Goal: Communication & Community: Answer question/provide support

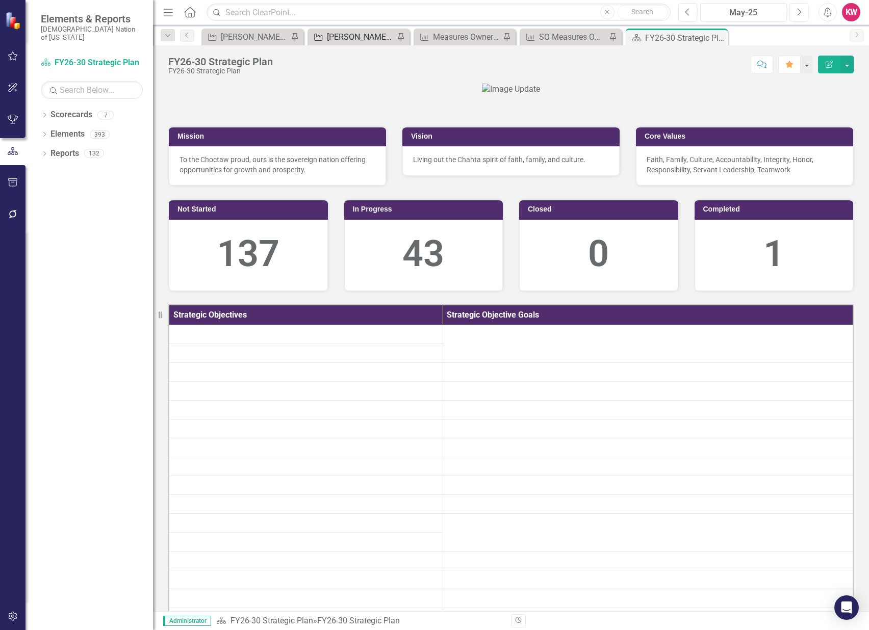
click at [356, 37] on div "[PERSON_NAME]'s Team SO's" at bounding box center [360, 37] width 67 height 13
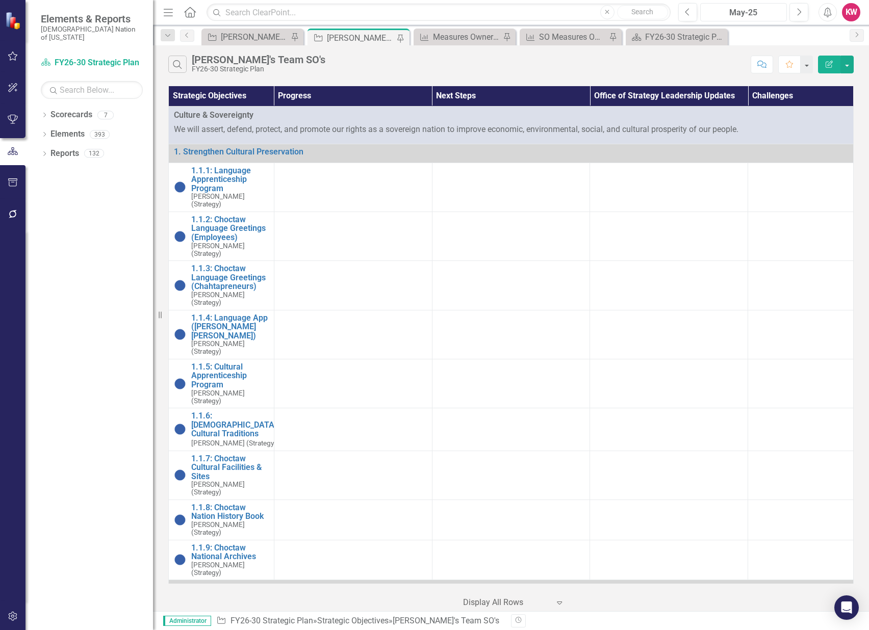
click at [757, 15] on div "May-25" at bounding box center [744, 13] width 80 height 12
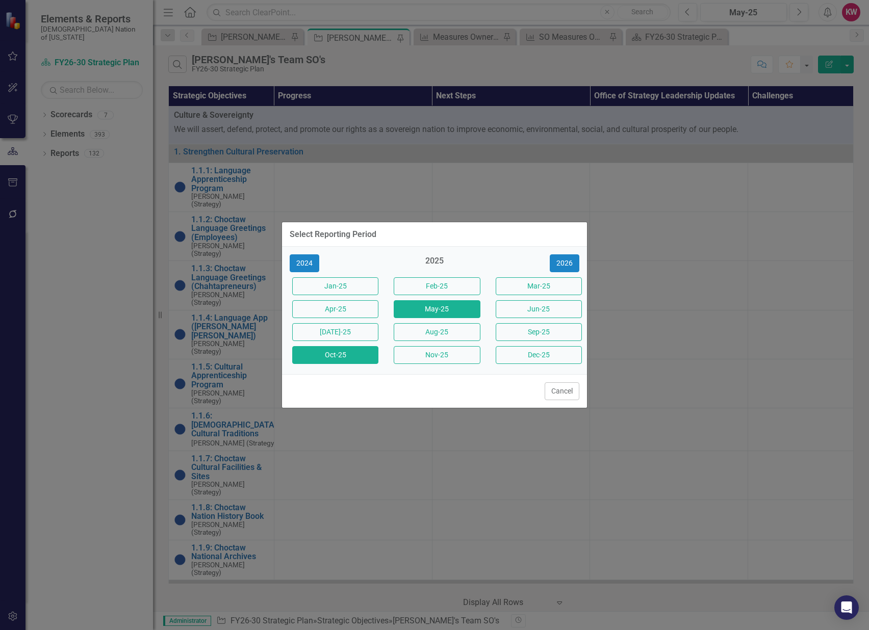
click at [336, 353] on button "Oct-25" at bounding box center [335, 355] width 86 height 18
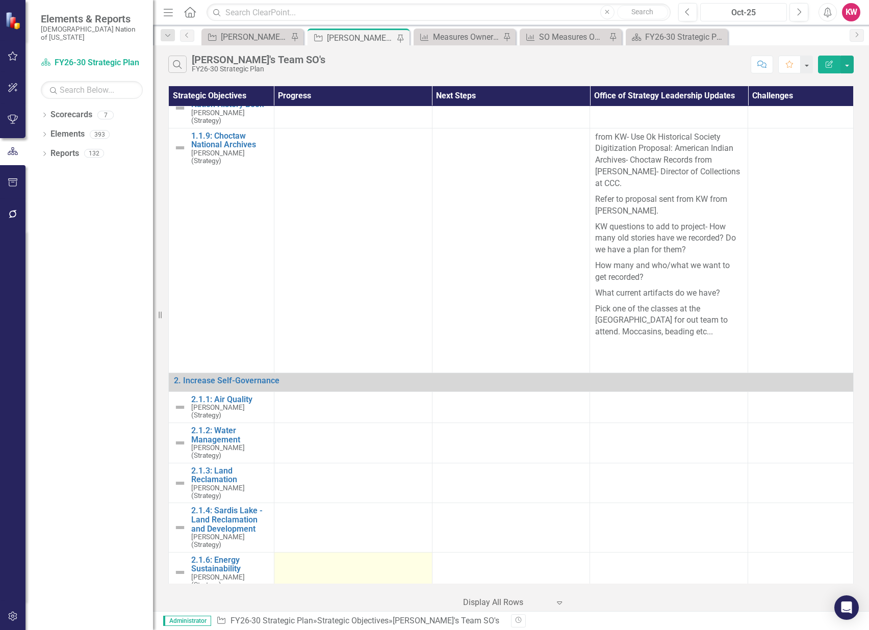
scroll to position [453, 0]
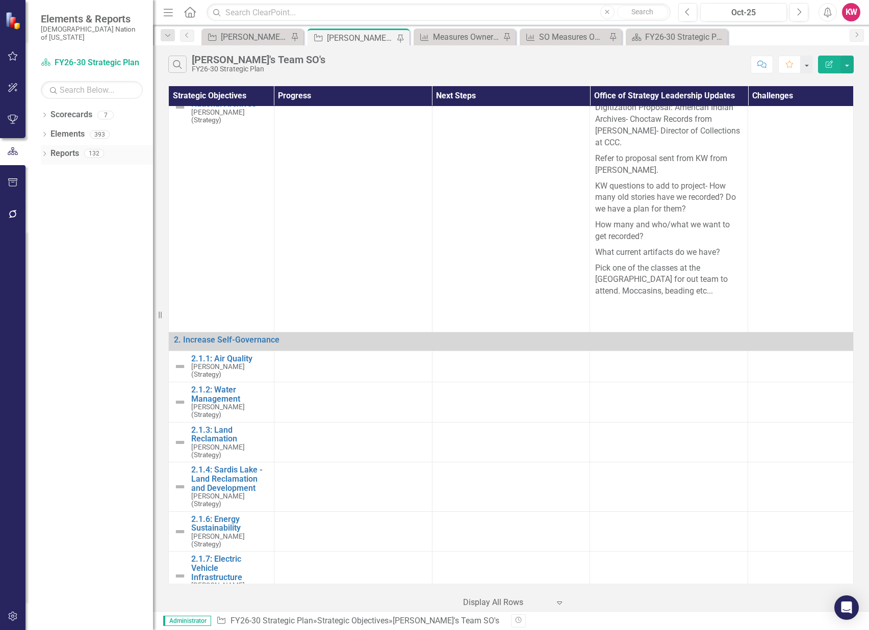
click at [70, 148] on link "Reports" at bounding box center [64, 154] width 29 height 12
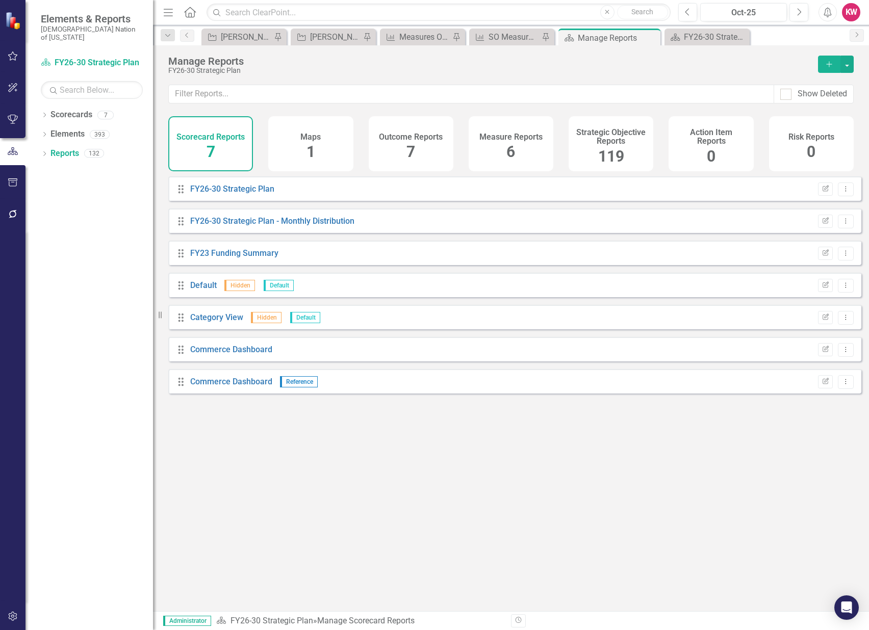
click at [608, 157] on span "119" at bounding box center [611, 156] width 26 height 18
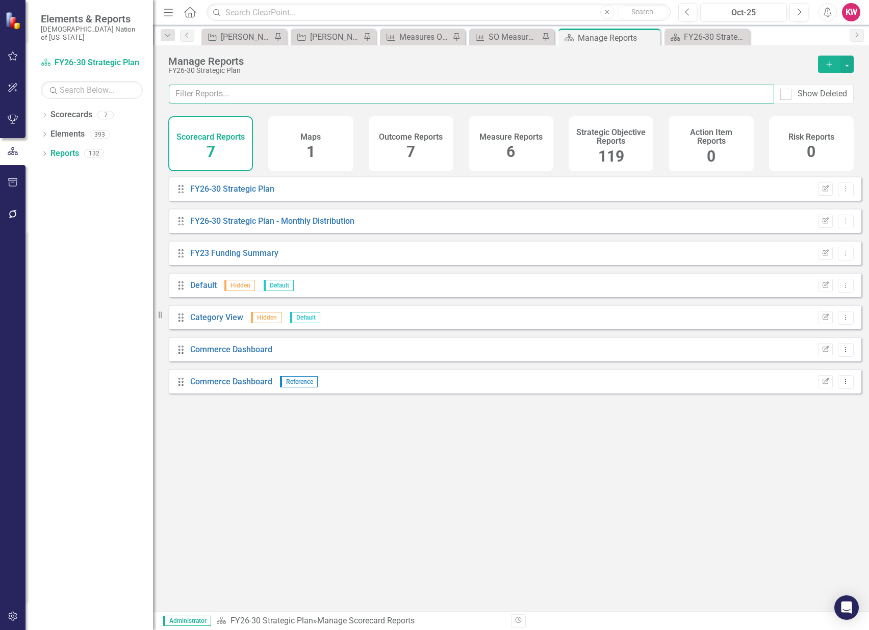
click at [528, 93] on input "text" at bounding box center [471, 94] width 605 height 19
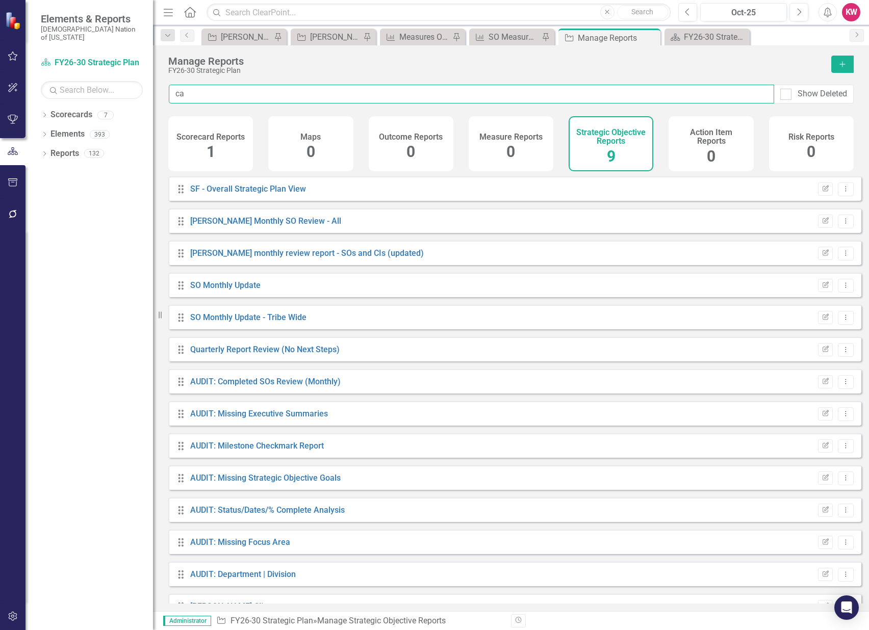
type input "cal"
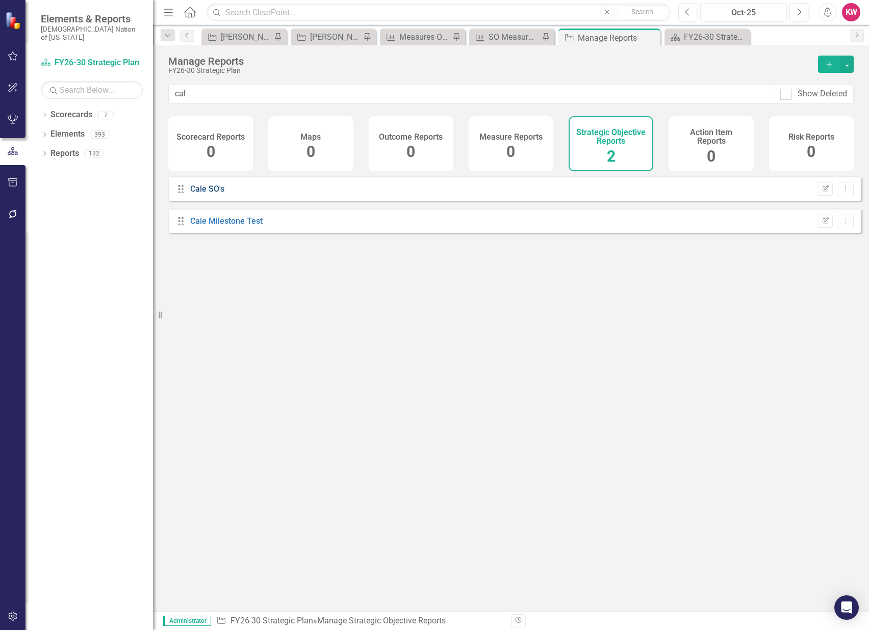
click at [212, 194] on link "Cale SO's" at bounding box center [207, 189] width 34 height 10
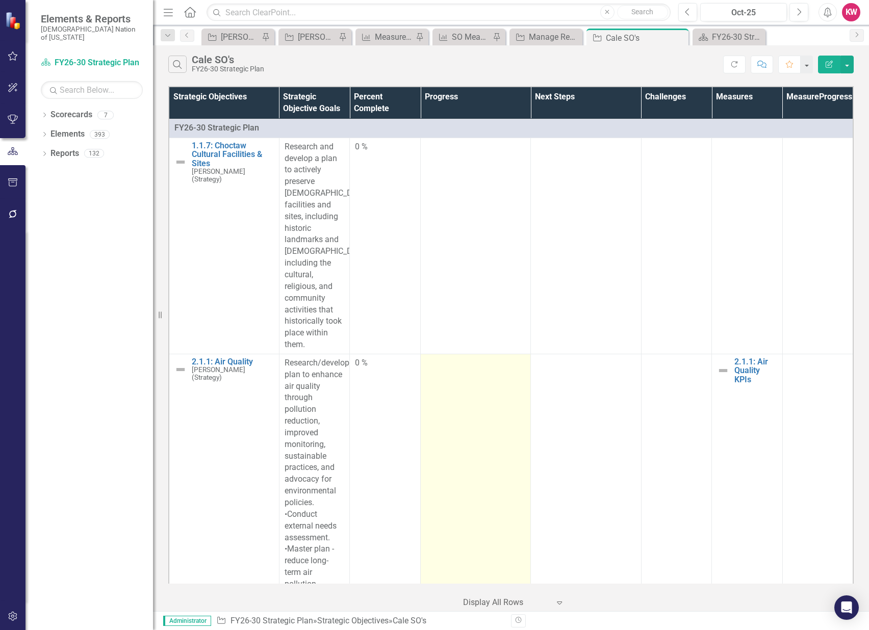
scroll to position [170, 0]
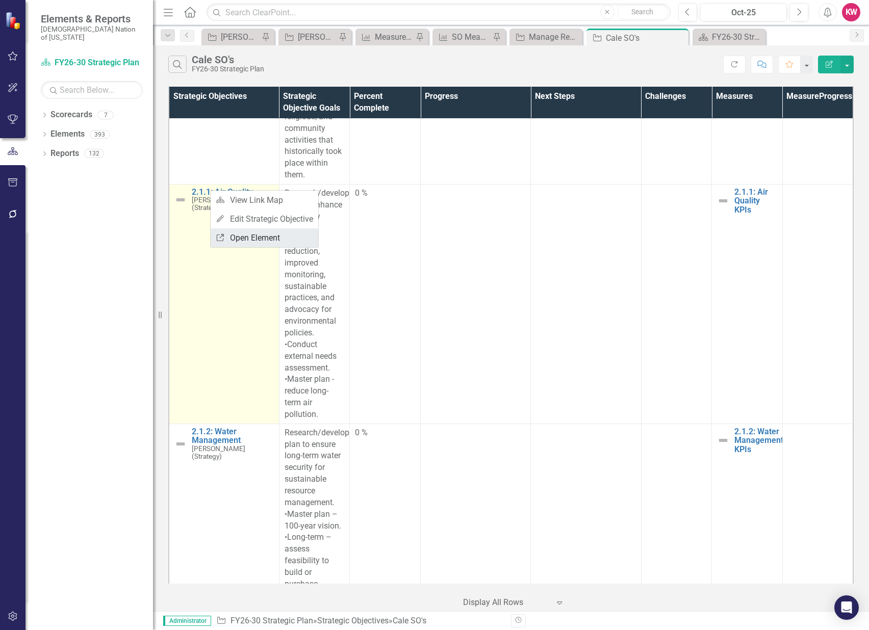
click at [256, 236] on link "Link Open Element" at bounding box center [265, 237] width 108 height 19
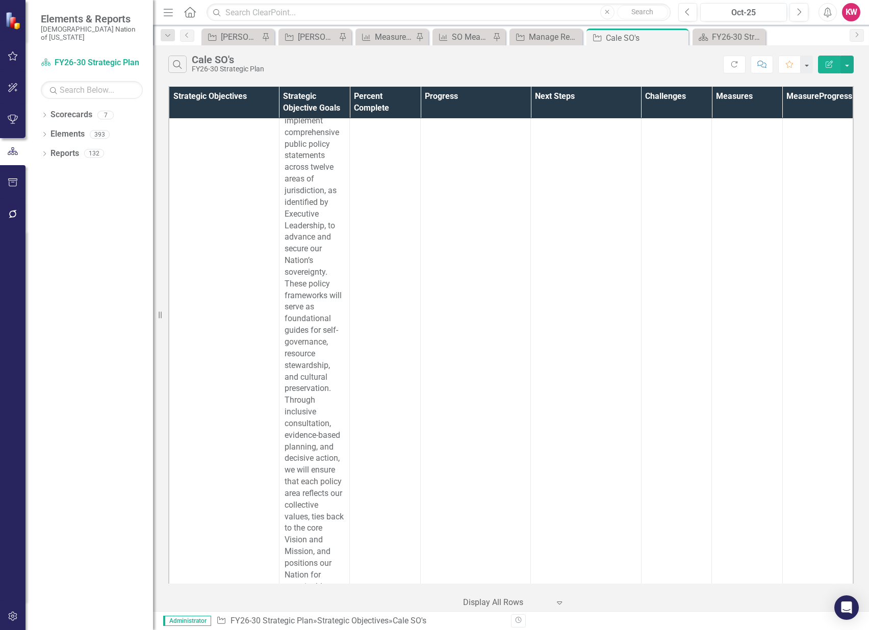
scroll to position [0, 0]
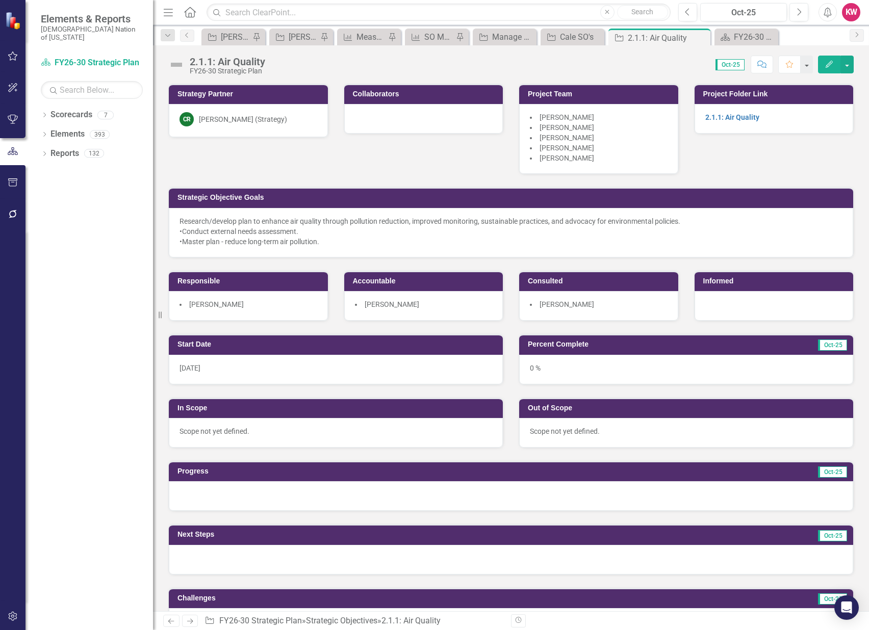
click at [763, 64] on icon "Comment" at bounding box center [761, 64] width 9 height 7
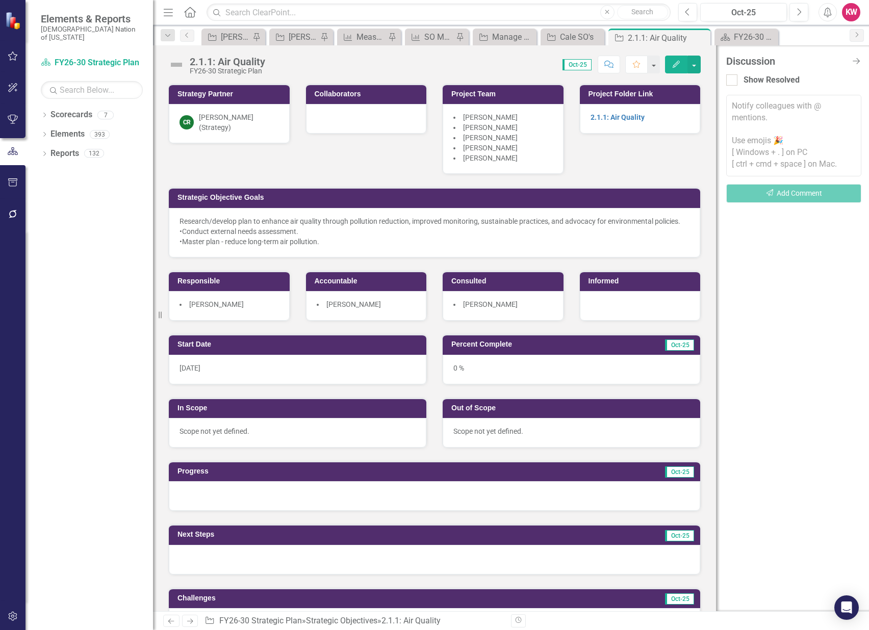
click at [758, 108] on textarea at bounding box center [793, 136] width 135 height 82
type textarea "@"
click at [744, 104] on textarea "To enrich screen reader interactions, please activate Accessibility in Grammarl…" at bounding box center [793, 136] width 135 height 82
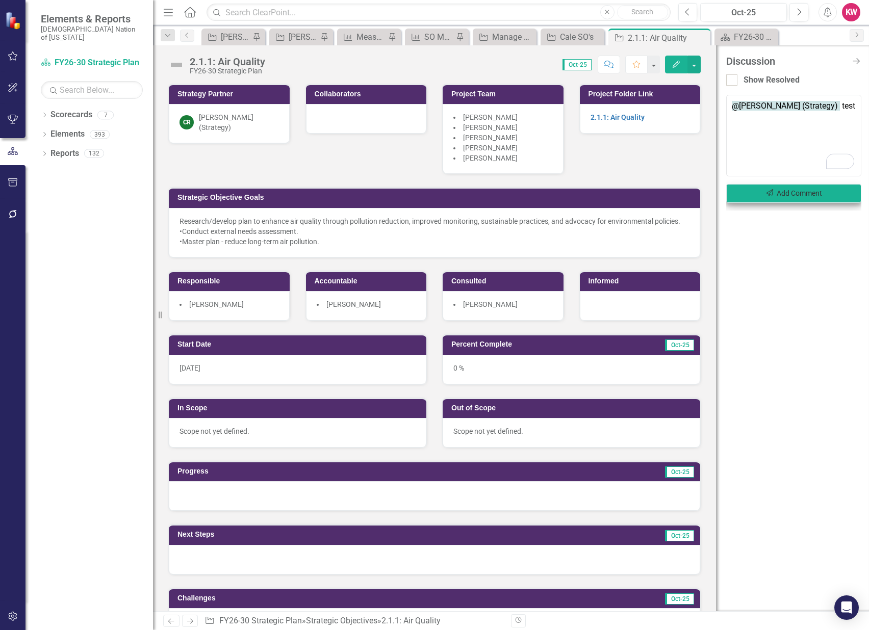
type textarea "@Cale Russell (Strategy) test"
click at [808, 194] on button "Send Add Comment" at bounding box center [793, 193] width 135 height 19
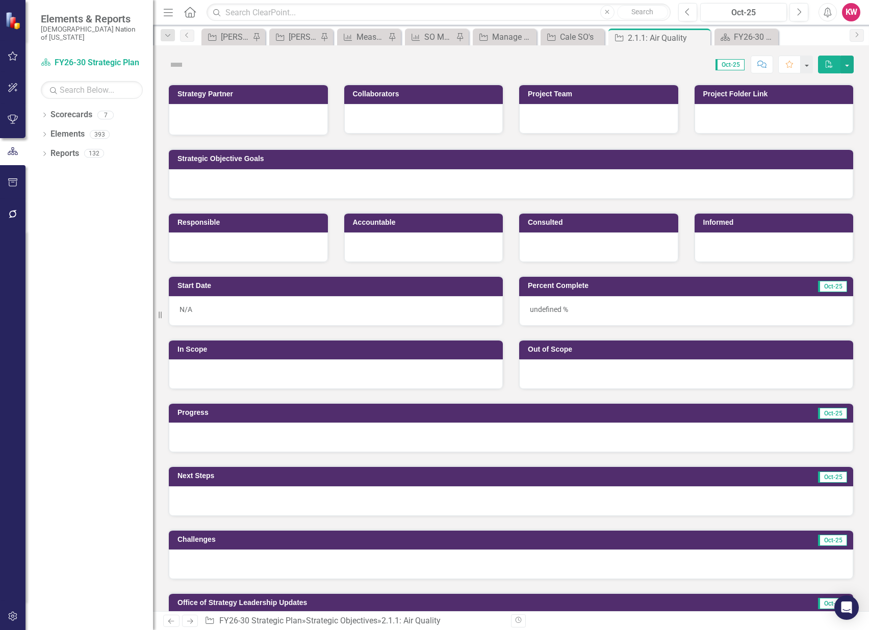
click at [764, 65] on icon "Comment" at bounding box center [761, 64] width 9 height 7
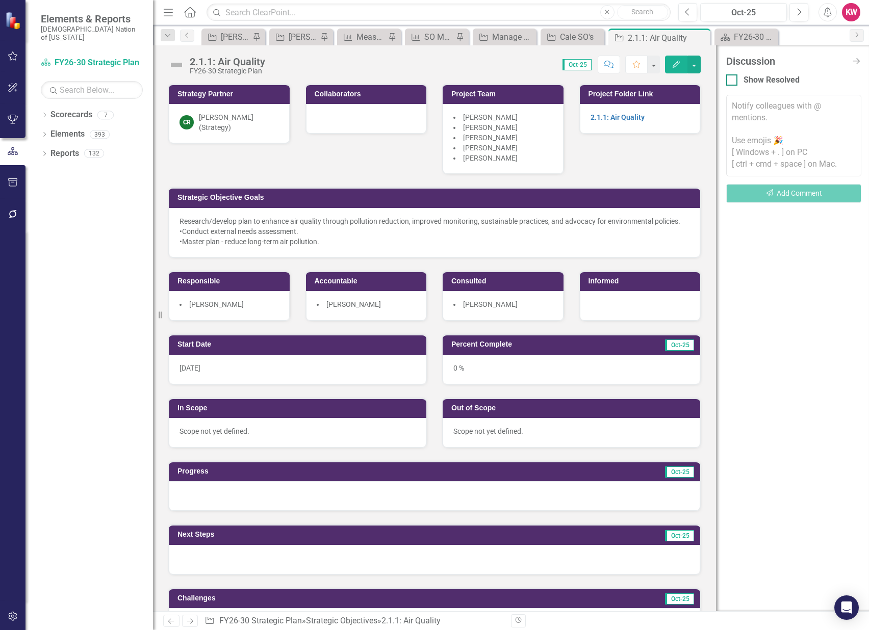
click at [733, 78] on div at bounding box center [731, 79] width 11 height 11
click at [733, 78] on input "Show Resolved" at bounding box center [729, 77] width 7 height 7
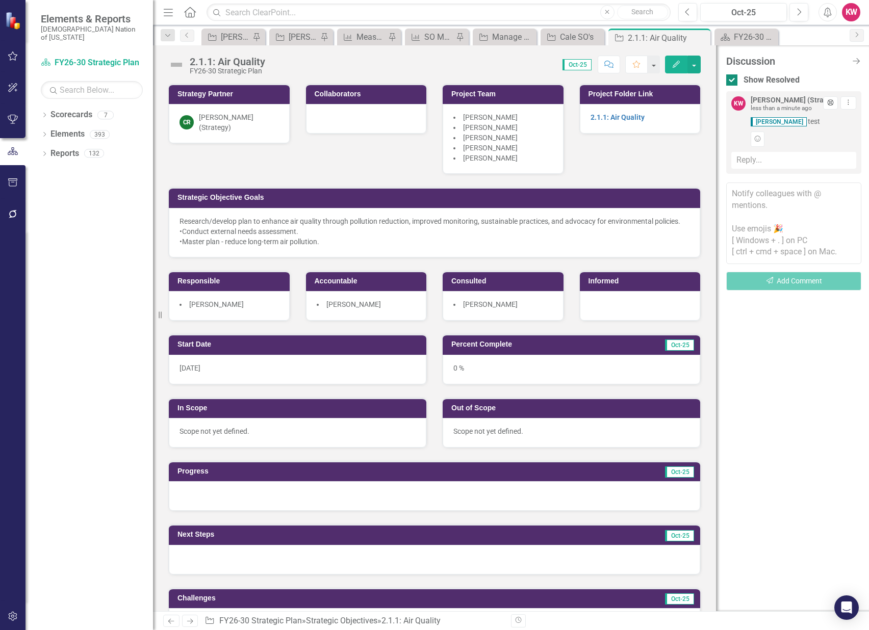
click at [732, 76] on input "Show Resolved" at bounding box center [729, 77] width 7 height 7
checkbox input "false"
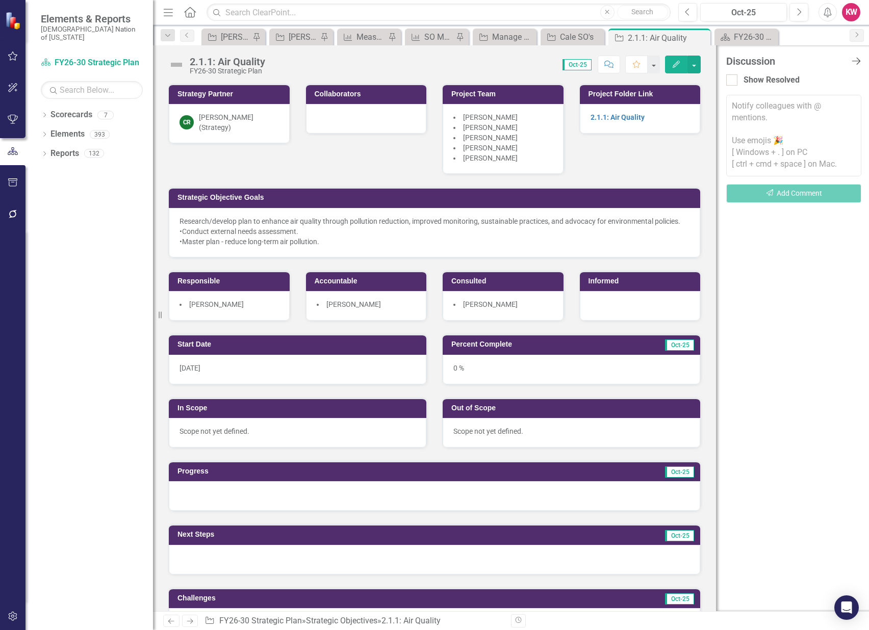
click at [856, 60] on icon "Close Discussion Bar" at bounding box center [855, 61] width 13 height 10
